Goal: Information Seeking & Learning: Learn about a topic

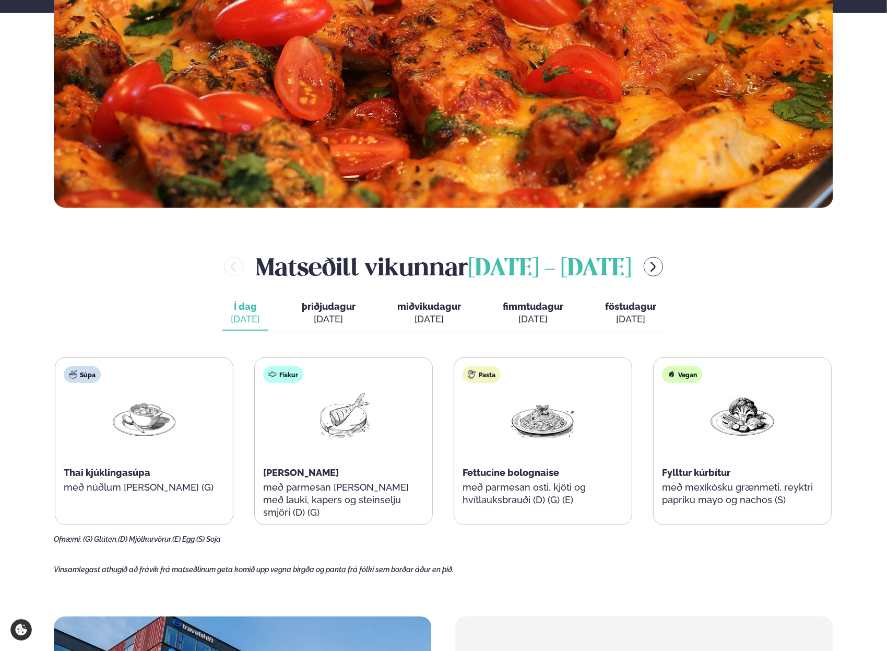
scroll to position [365, 0]
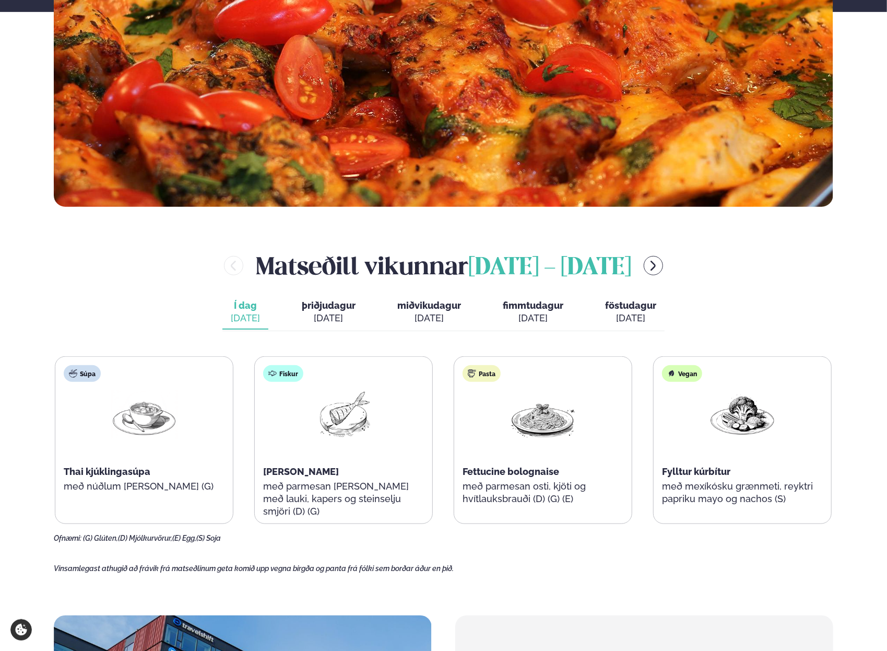
click at [495, 489] on p "með parmesan osti, kjöti og hvítlauksbrauði (D) (G) (E)" at bounding box center [543, 492] width 161 height 25
click at [326, 322] on div "[DATE]" at bounding box center [329, 318] width 54 height 13
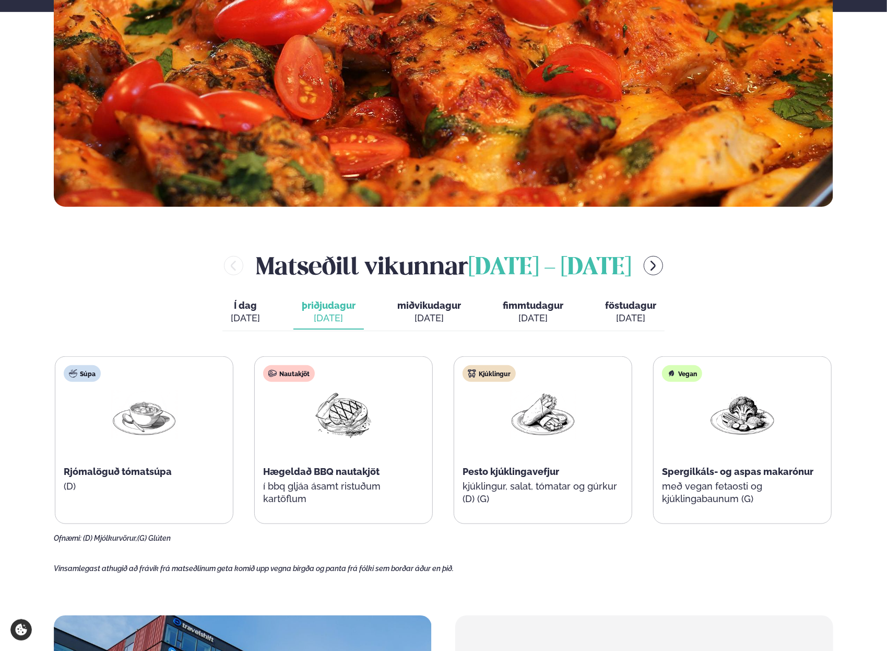
click at [428, 329] on div "Í dag Í d. [DATE] þriðjudagur þri. [DATE] miðvikudagur mið. [DATE] fimmtudagur …" at bounding box center [443, 313] width 442 height 36
click at [428, 310] on span "miðvikudagur" at bounding box center [429, 305] width 64 height 11
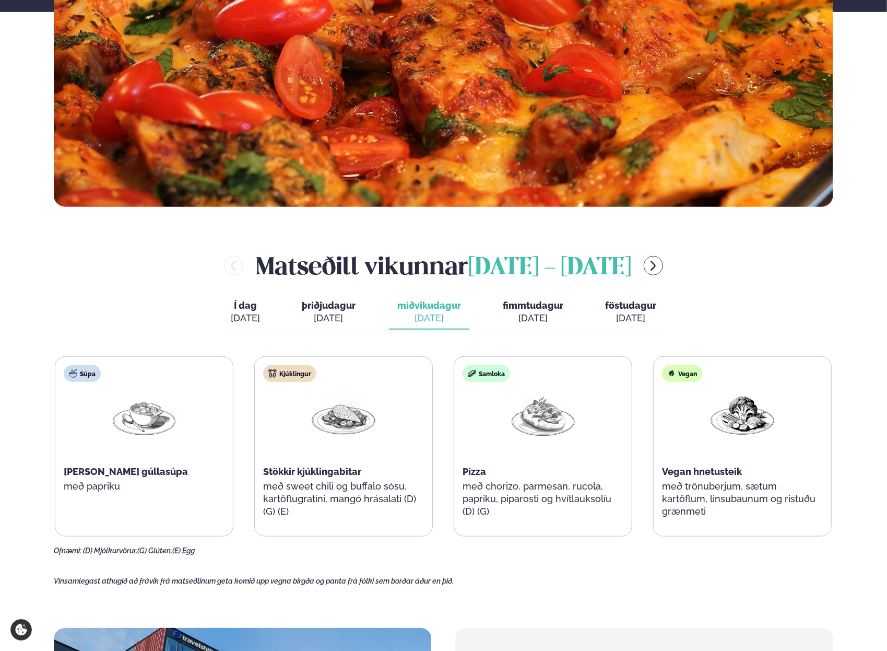
click at [522, 319] on div "[DATE]" at bounding box center [533, 318] width 61 height 13
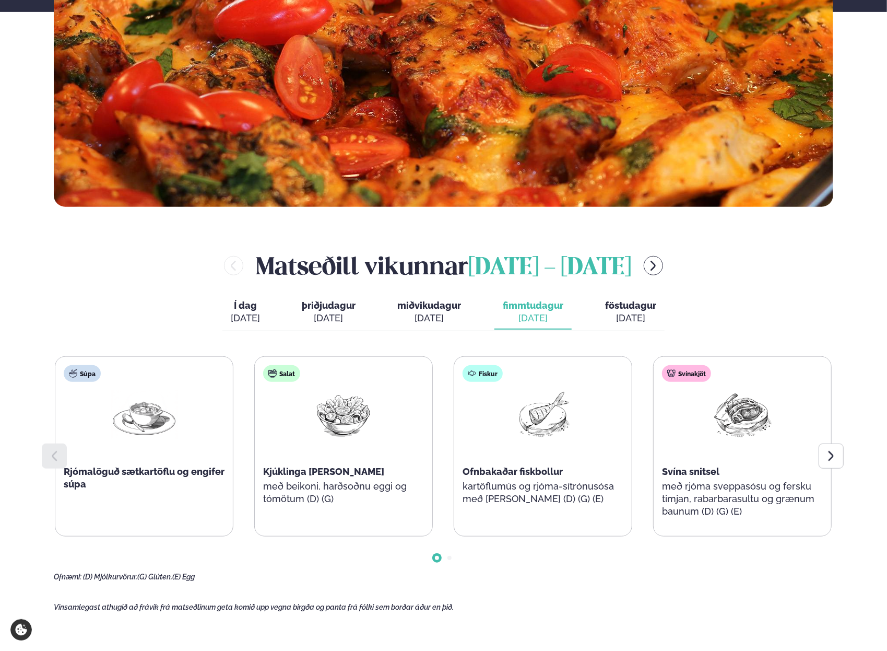
click at [620, 312] on div "[DATE]" at bounding box center [630, 318] width 51 height 13
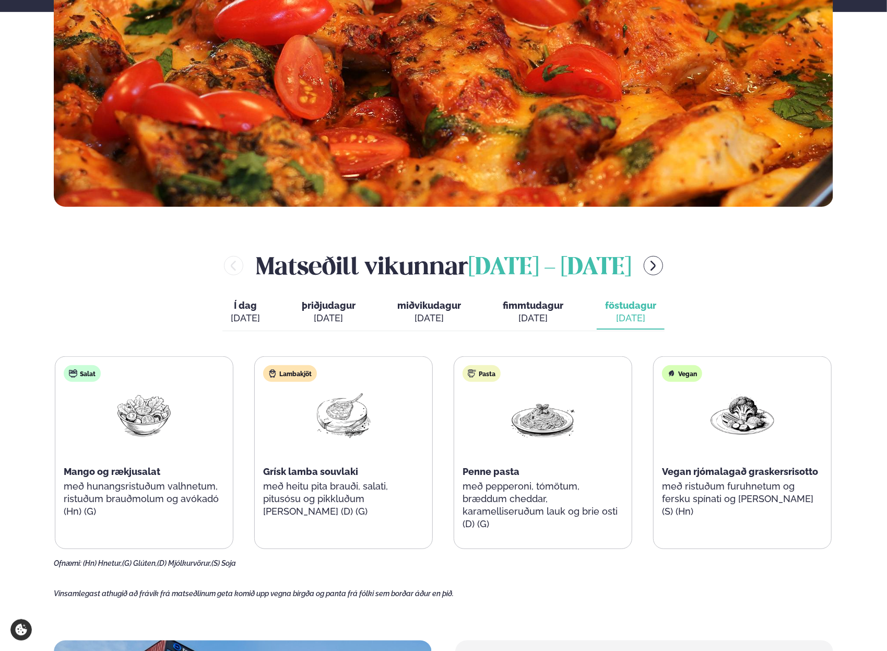
click at [513, 585] on main "[PERSON_NAME] / Vikumatseðill Vikulegt matseðill okkar Komdu með á dagana þar s…" at bounding box center [443, 422] width 842 height 1574
click at [243, 316] on div "[DATE]" at bounding box center [245, 318] width 29 height 13
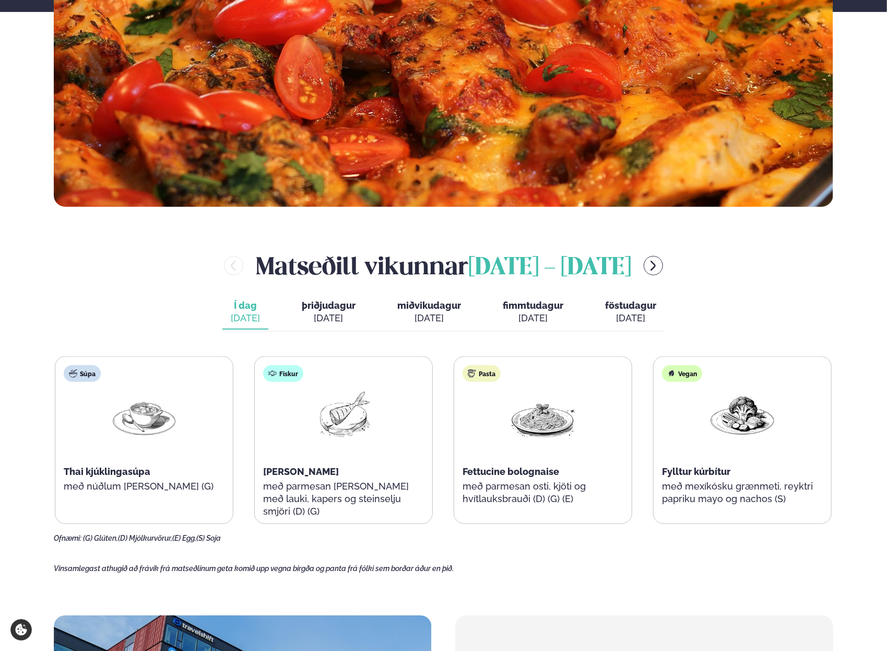
click at [151, 316] on div "Matseðill vikunnar [DATE] - [DATE] Í dag Í d. [DATE] þriðjudagur þri. [DATE] mi…" at bounding box center [444, 396] width 780 height 294
